Goal: Task Accomplishment & Management: Use online tool/utility

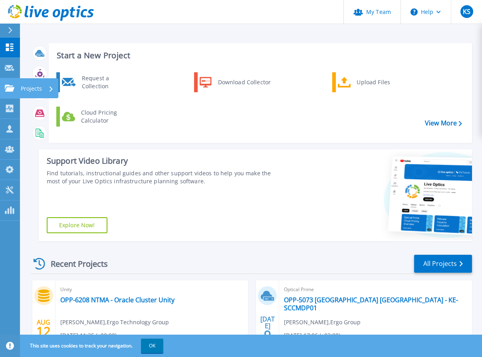
click at [35, 89] on p "Projects" at bounding box center [31, 88] width 21 height 21
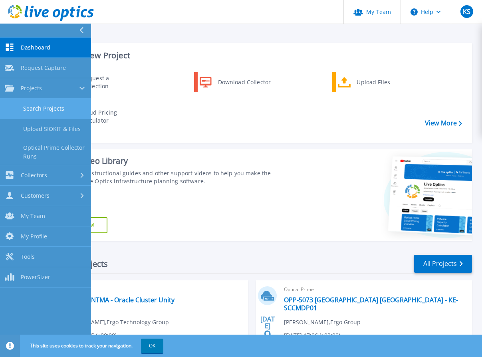
click at [36, 106] on link "Search Projects" at bounding box center [45, 109] width 91 height 20
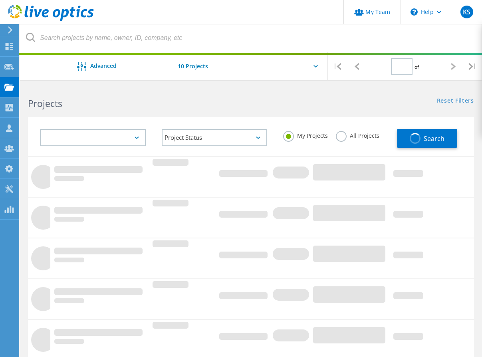
type input "1"
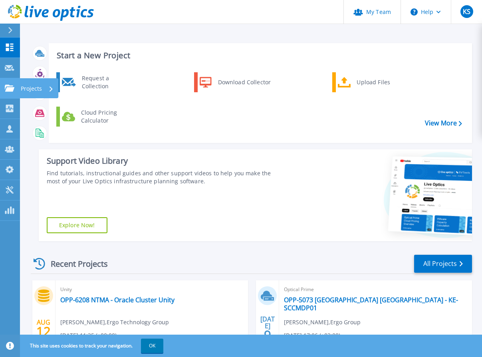
click at [42, 89] on div "Projects" at bounding box center [37, 88] width 33 height 21
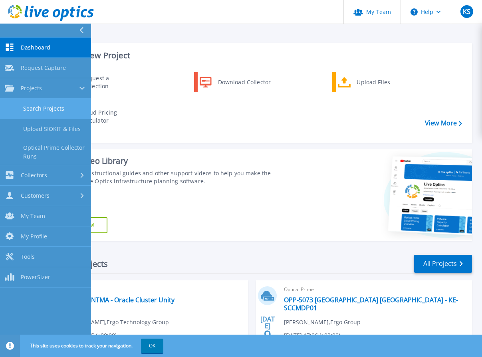
click at [39, 107] on link "Search Projects" at bounding box center [45, 109] width 91 height 20
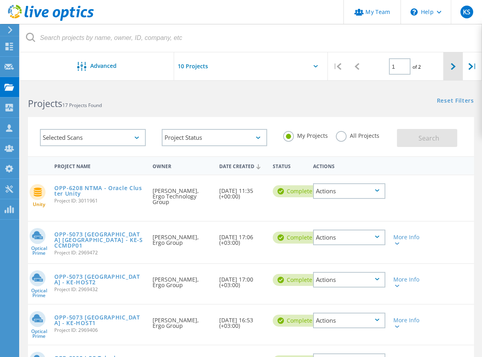
click at [451, 66] on icon at bounding box center [453, 66] width 5 height 7
type input "2"
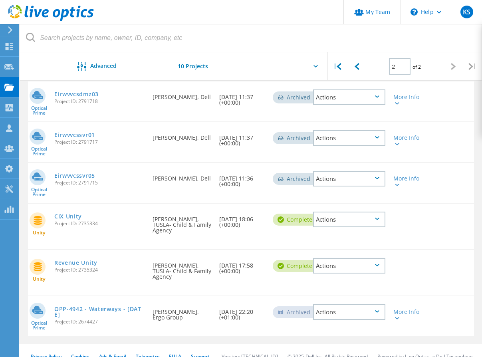
scroll to position [145, 0]
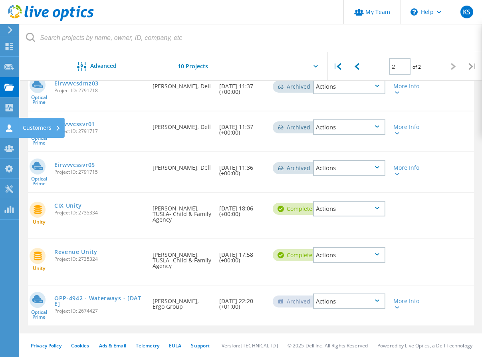
click at [33, 128] on div "Customers" at bounding box center [42, 128] width 38 height 6
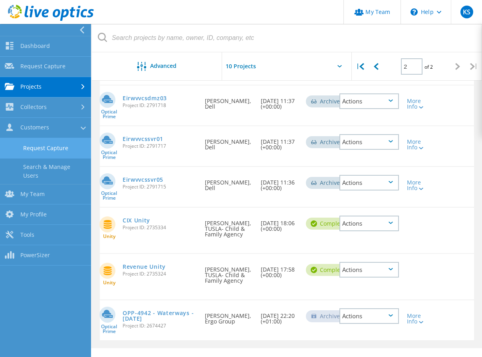
click at [43, 146] on link "Request Capture" at bounding box center [45, 148] width 91 height 20
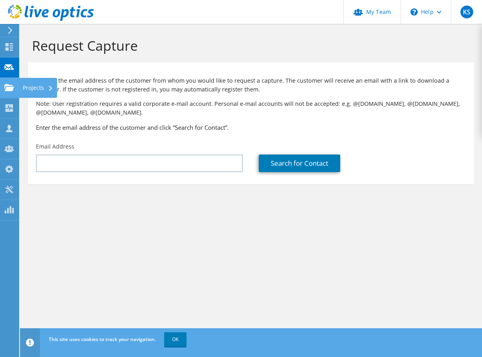
click at [26, 89] on div "Projects" at bounding box center [38, 88] width 38 height 20
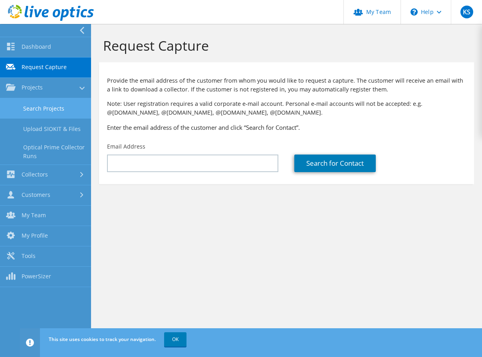
click at [40, 106] on link "Search Projects" at bounding box center [45, 108] width 91 height 20
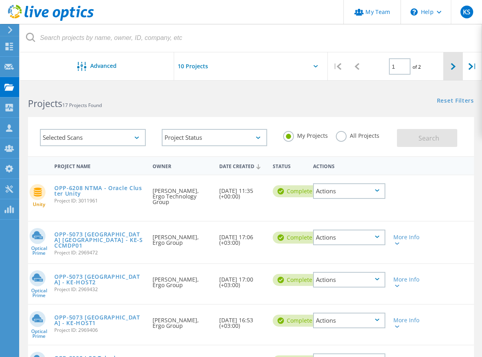
click at [449, 67] on div at bounding box center [452, 66] width 19 height 28
type input "2"
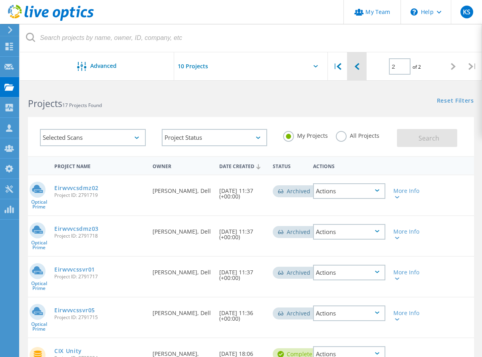
click at [361, 67] on div at bounding box center [356, 66] width 19 height 28
type input "1"
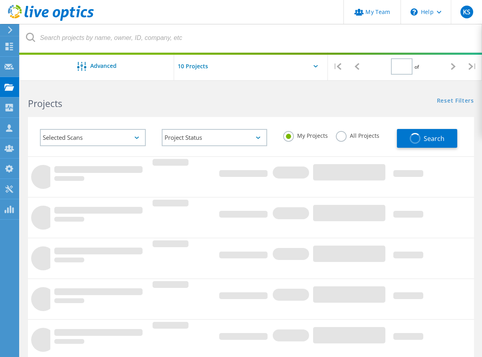
type input "1"
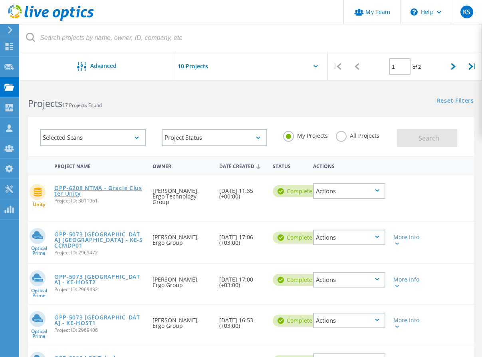
click at [115, 188] on link "OPP-6208 NTMA - Oracle Cluster Unity" at bounding box center [99, 190] width 90 height 11
